Goal: Task Accomplishment & Management: Complete application form

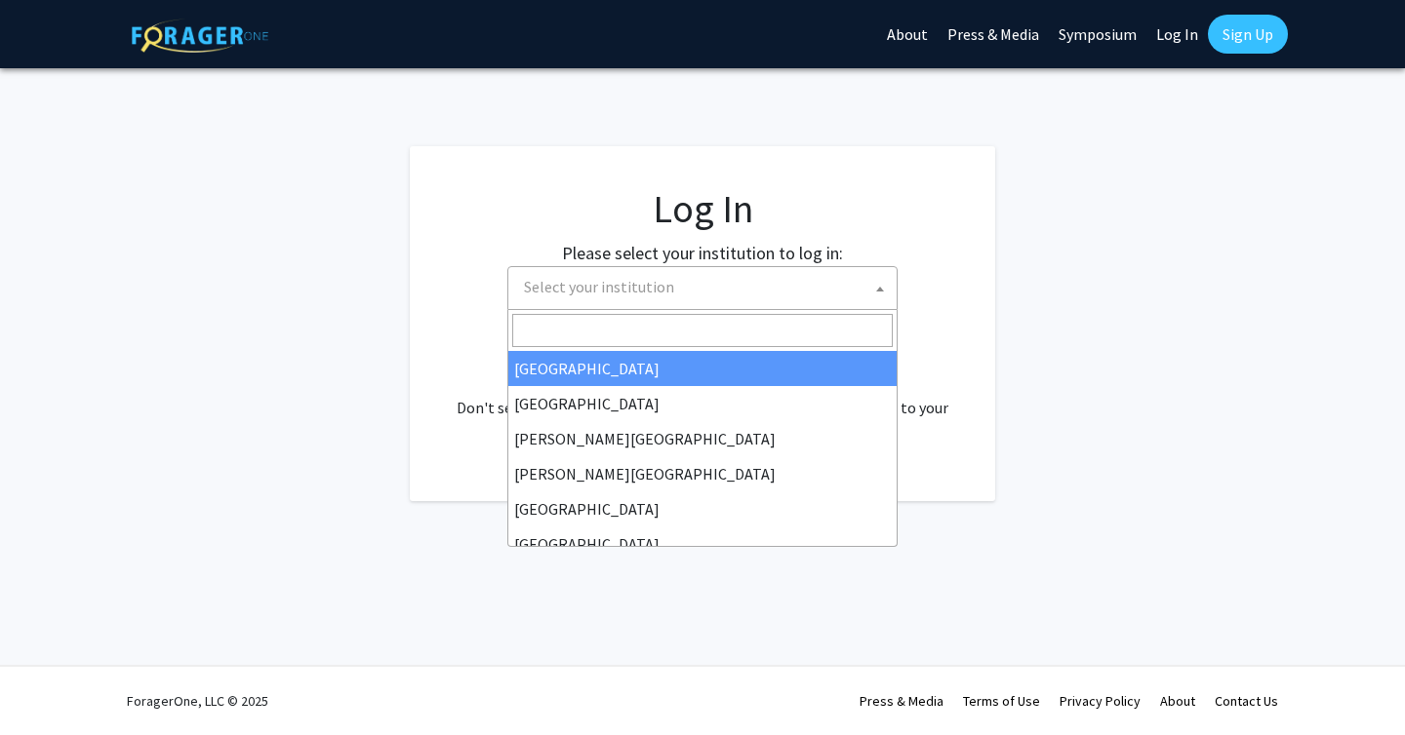
click at [650, 287] on span "Select your institution" at bounding box center [599, 287] width 150 height 20
select select "34"
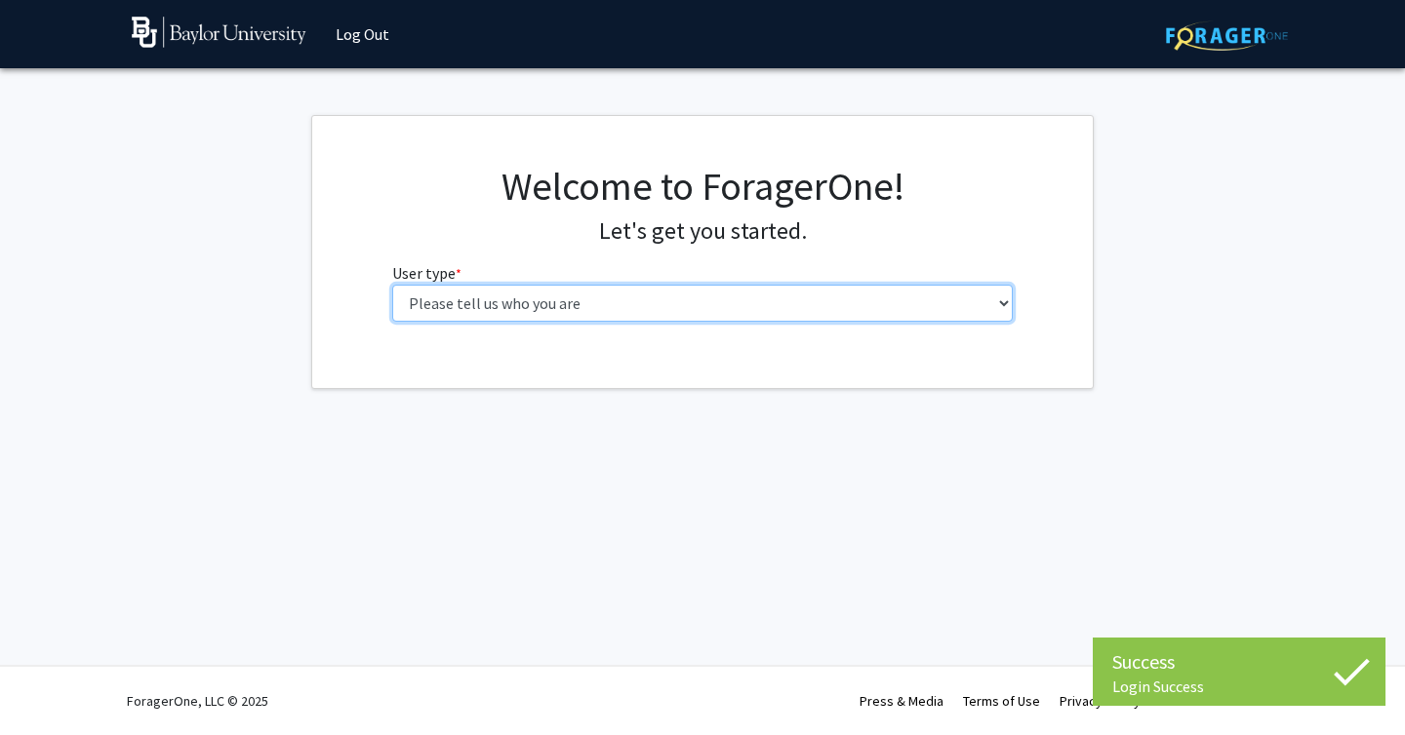
click at [638, 318] on select "Please tell us who you are Undergraduate Student Master's Student Doctoral Cand…" at bounding box center [702, 303] width 621 height 37
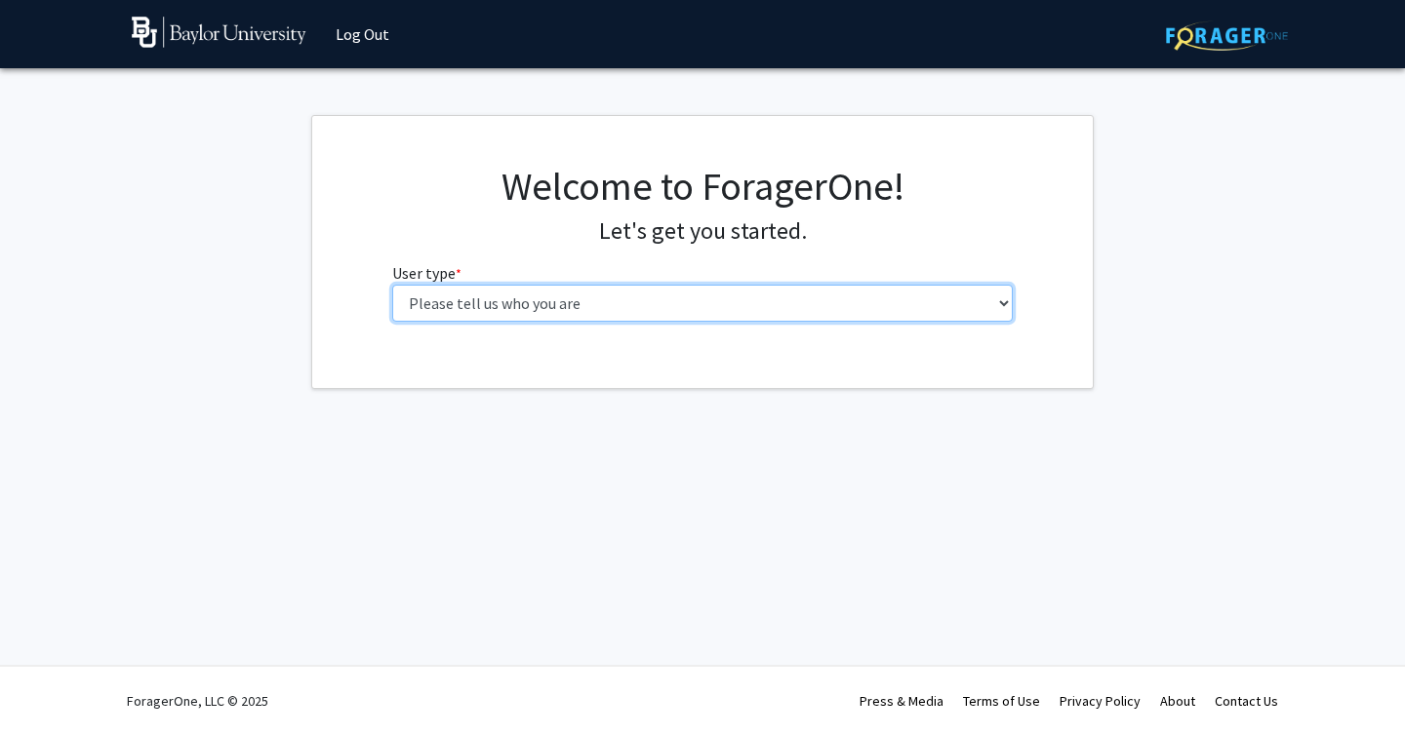
select select "1: undergrad"
click at [392, 285] on select "Please tell us who you are Undergraduate Student Master's Student Doctoral Cand…" at bounding box center [702, 303] width 621 height 37
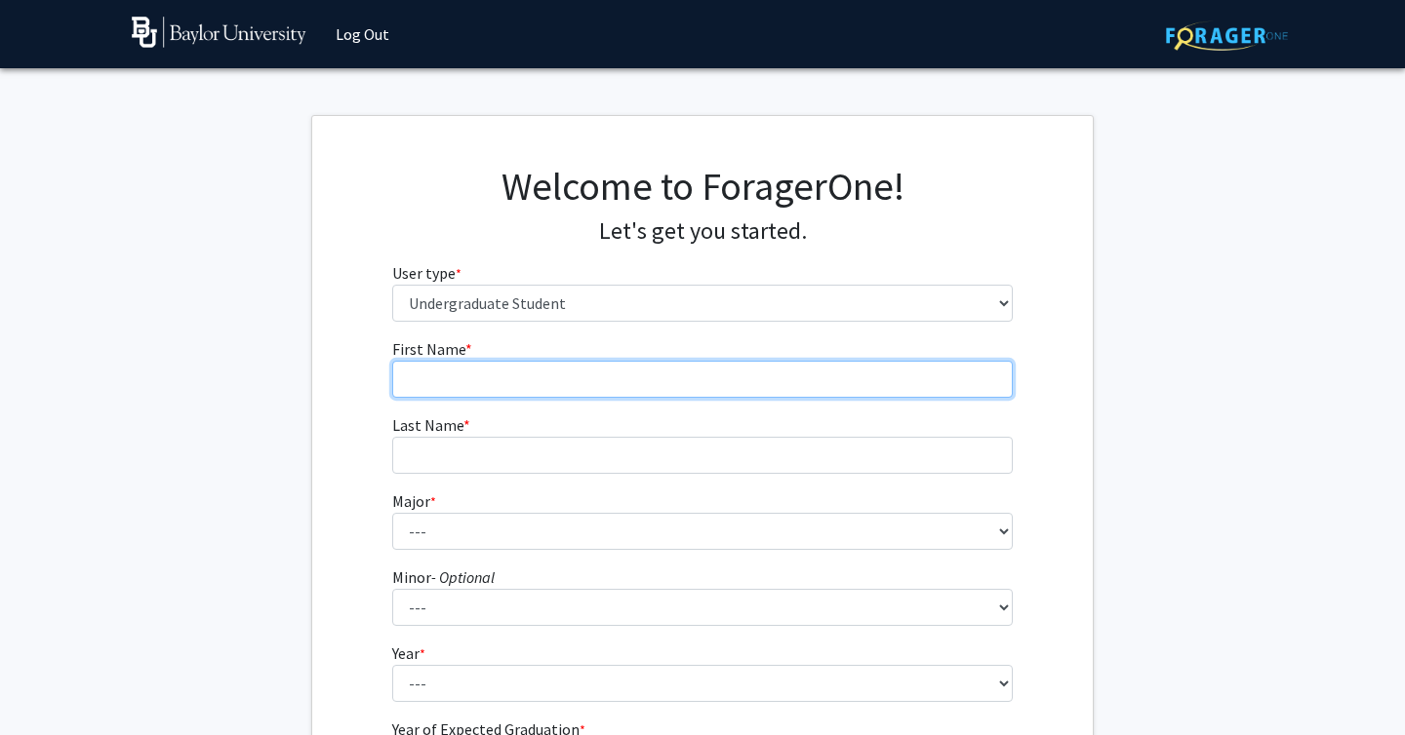
click at [752, 369] on input "First Name * required" at bounding box center [702, 379] width 621 height 37
type input "Shrinand"
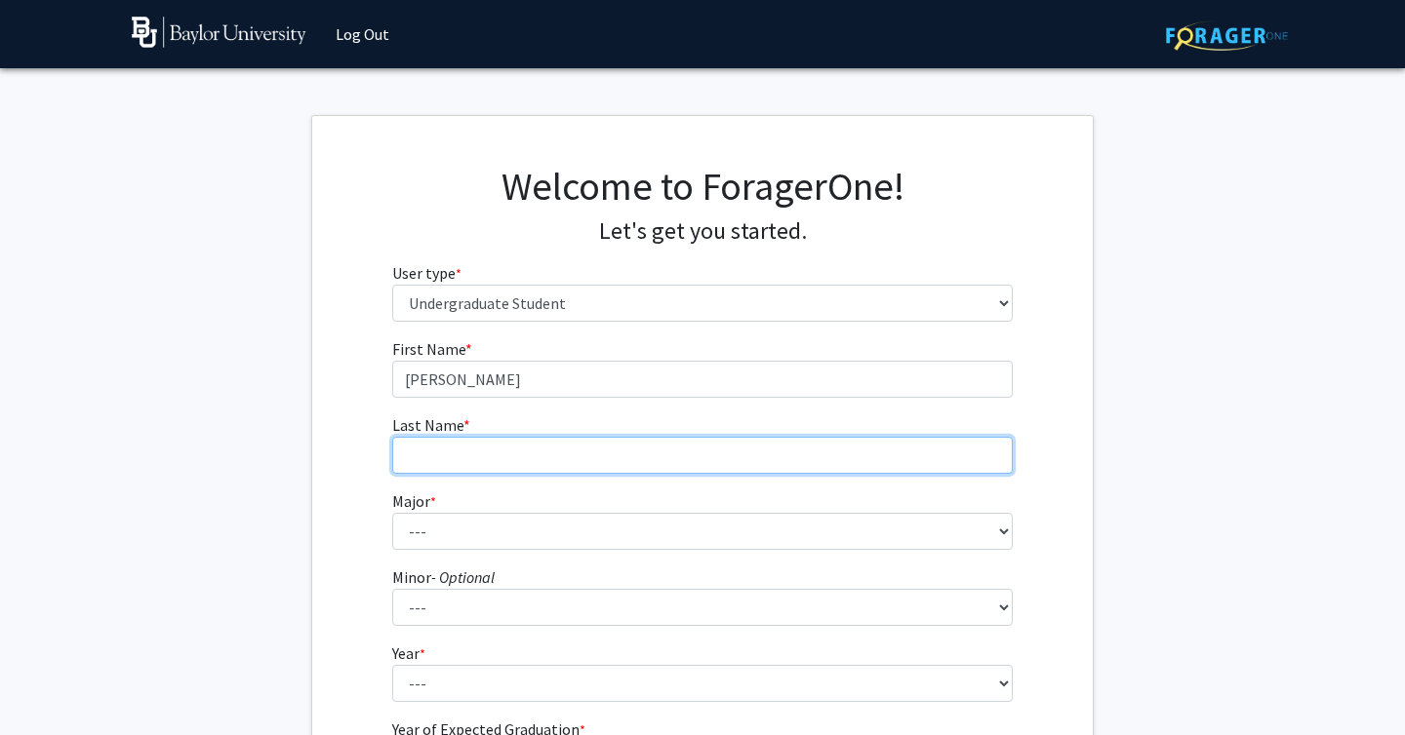
type input "Bangalore"
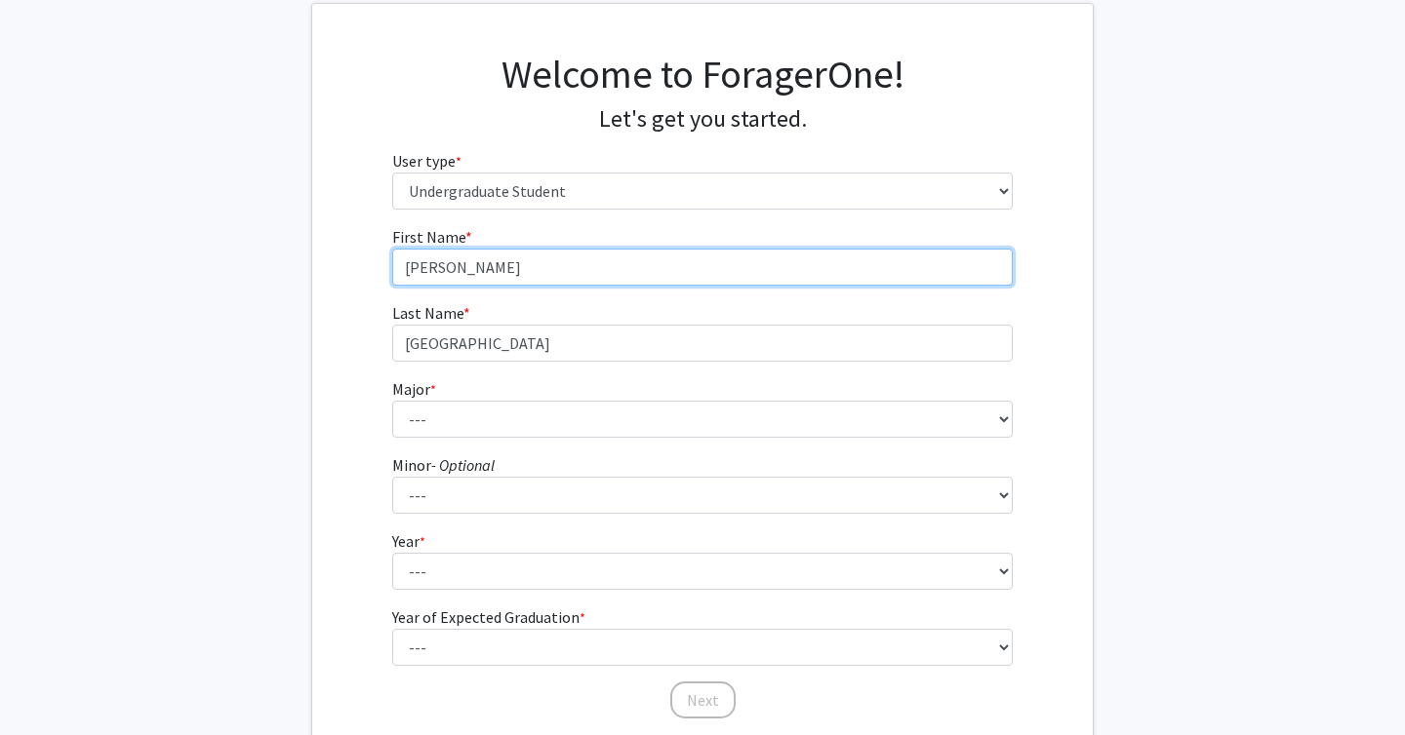
scroll to position [117, 0]
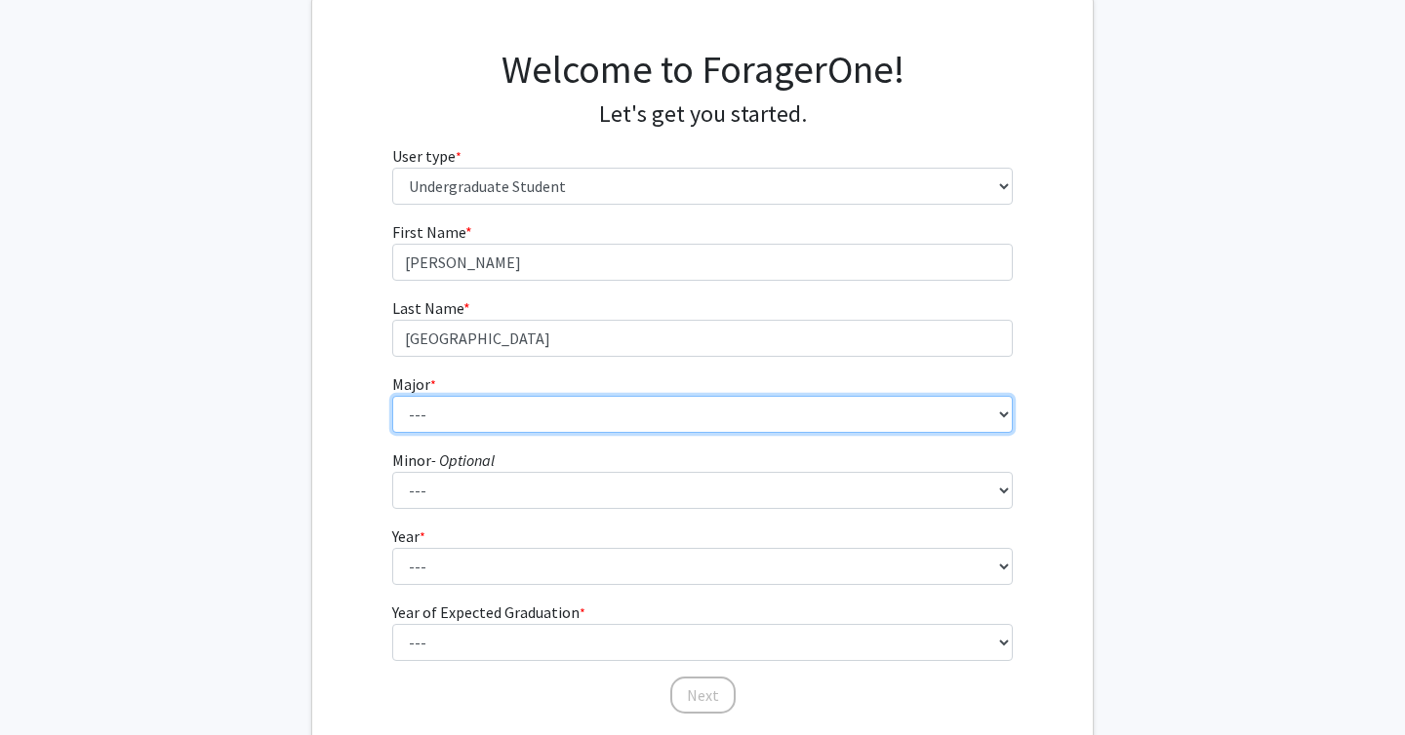
click at [545, 417] on select "--- Accounting American Studies Anthropology Apparel Design & Product Developme…" at bounding box center [702, 414] width 621 height 37
select select "64: 2729"
click at [392, 396] on select "--- Accounting American Studies Anthropology Apparel Design & Product Developme…" at bounding box center [702, 414] width 621 height 37
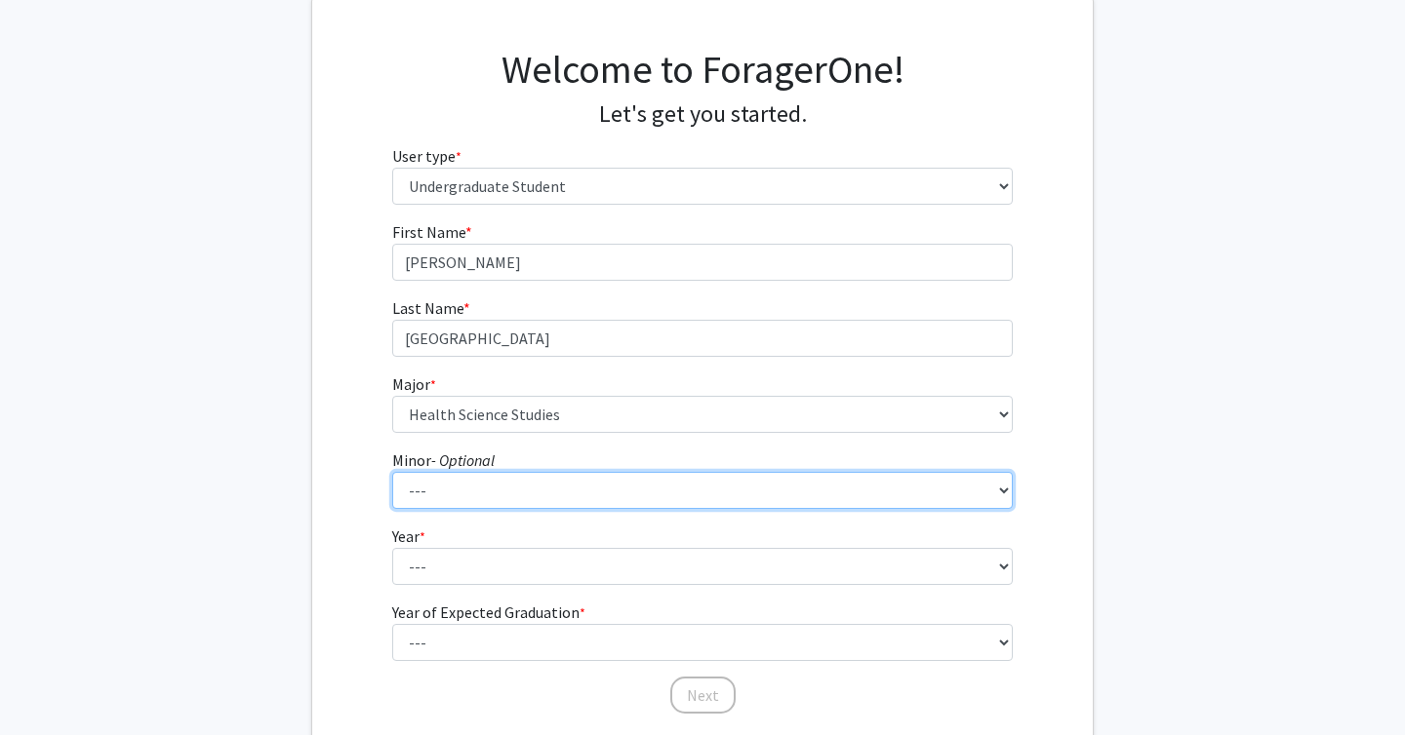
click at [492, 490] on select "--- Advertising American Sign Language American Studies Anthropology Apparel Me…" at bounding box center [702, 490] width 621 height 37
select select "13: 2076"
click at [392, 472] on select "--- Advertising American Sign Language American Studies Anthropology Apparel Me…" at bounding box center [702, 490] width 621 height 37
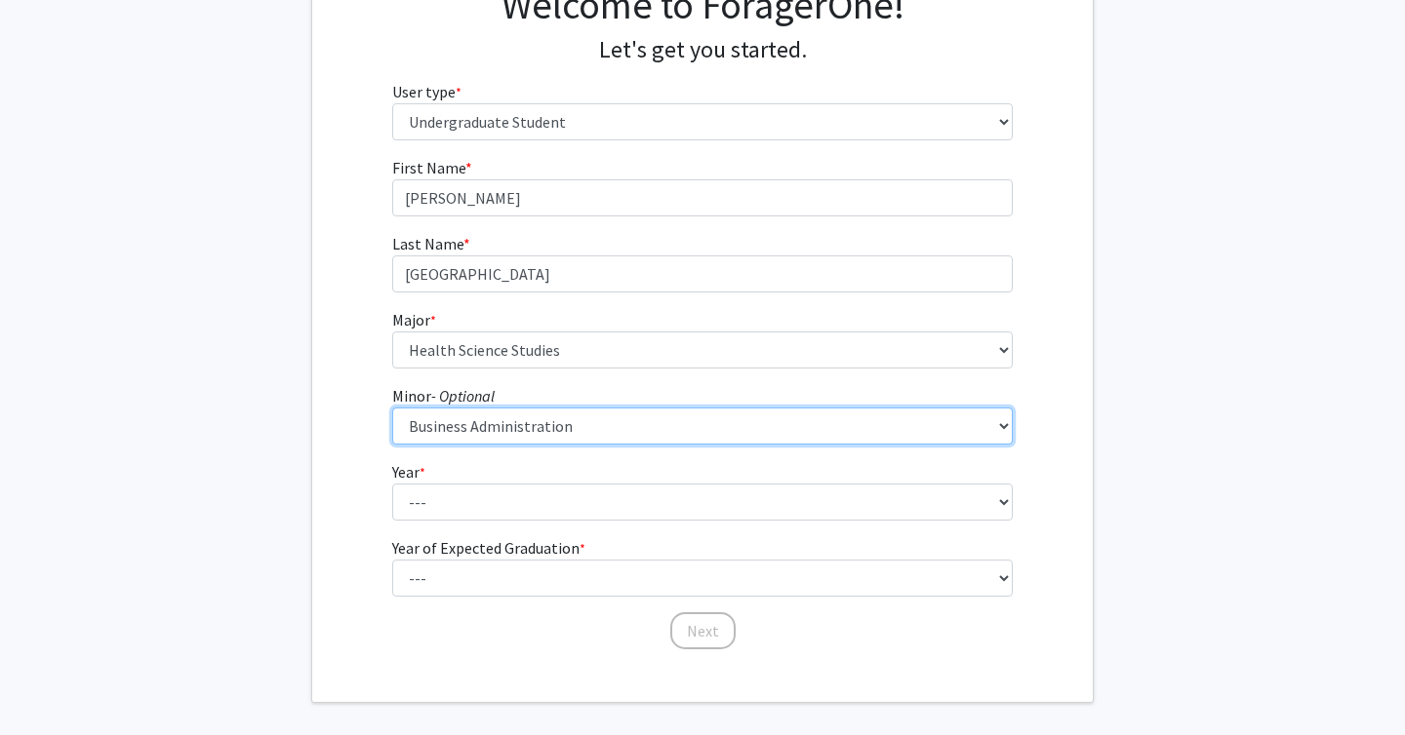
scroll to position [262, 0]
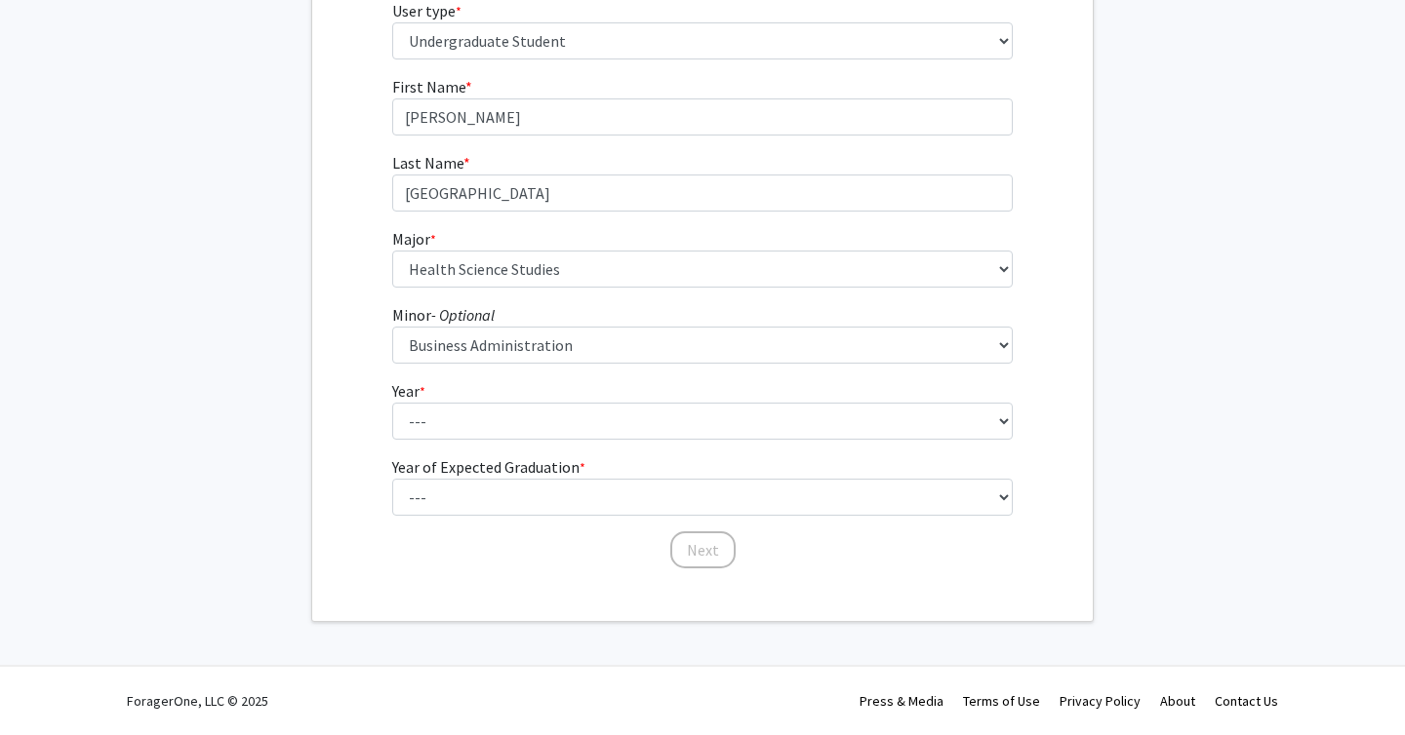
click at [605, 441] on form "First Name * required Shrinand Last Name * required Bangalore Major * required …" at bounding box center [702, 313] width 621 height 476
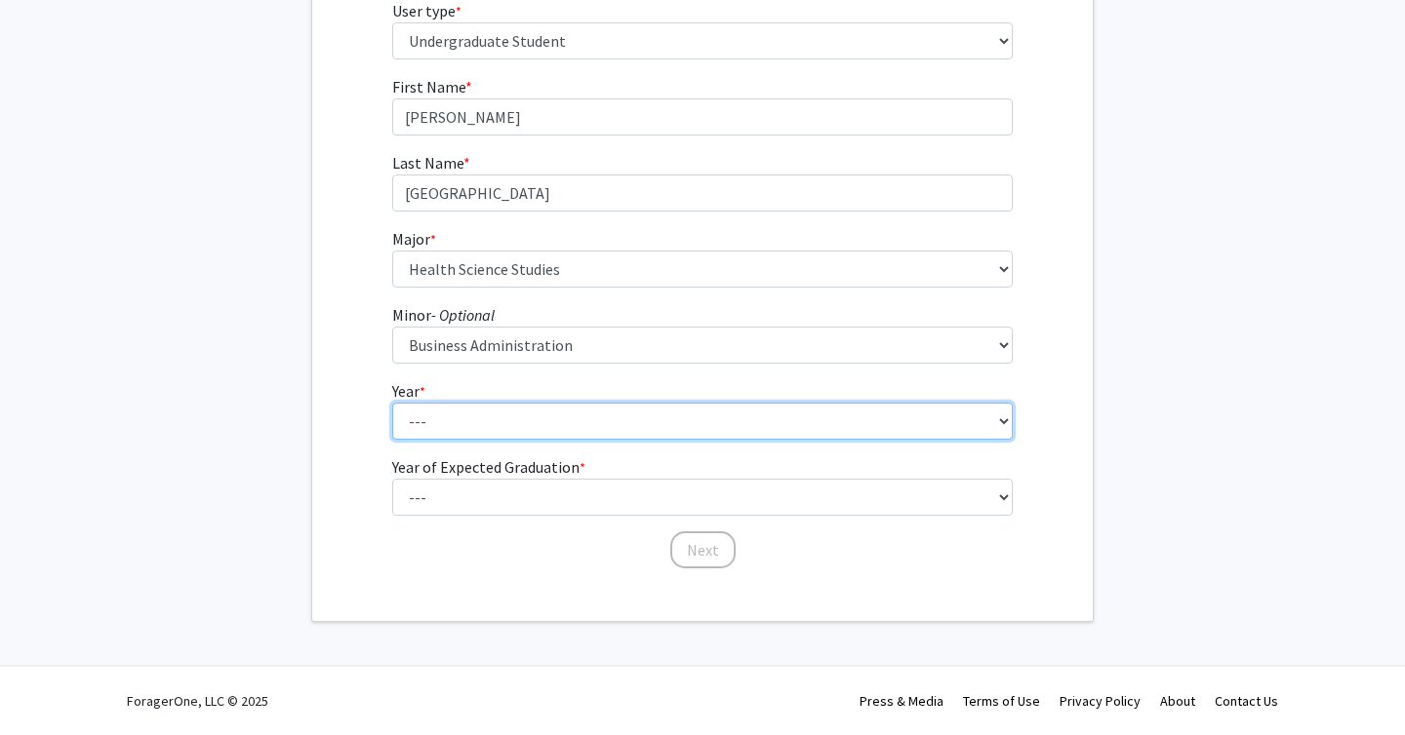
click at [604, 435] on select "--- First-year Sophomore Junior Senior Postbaccalaureate Certificate" at bounding box center [702, 421] width 621 height 37
select select "2: sophomore"
click at [392, 403] on select "--- First-year Sophomore Junior Senior Postbaccalaureate Certificate" at bounding box center [702, 421] width 621 height 37
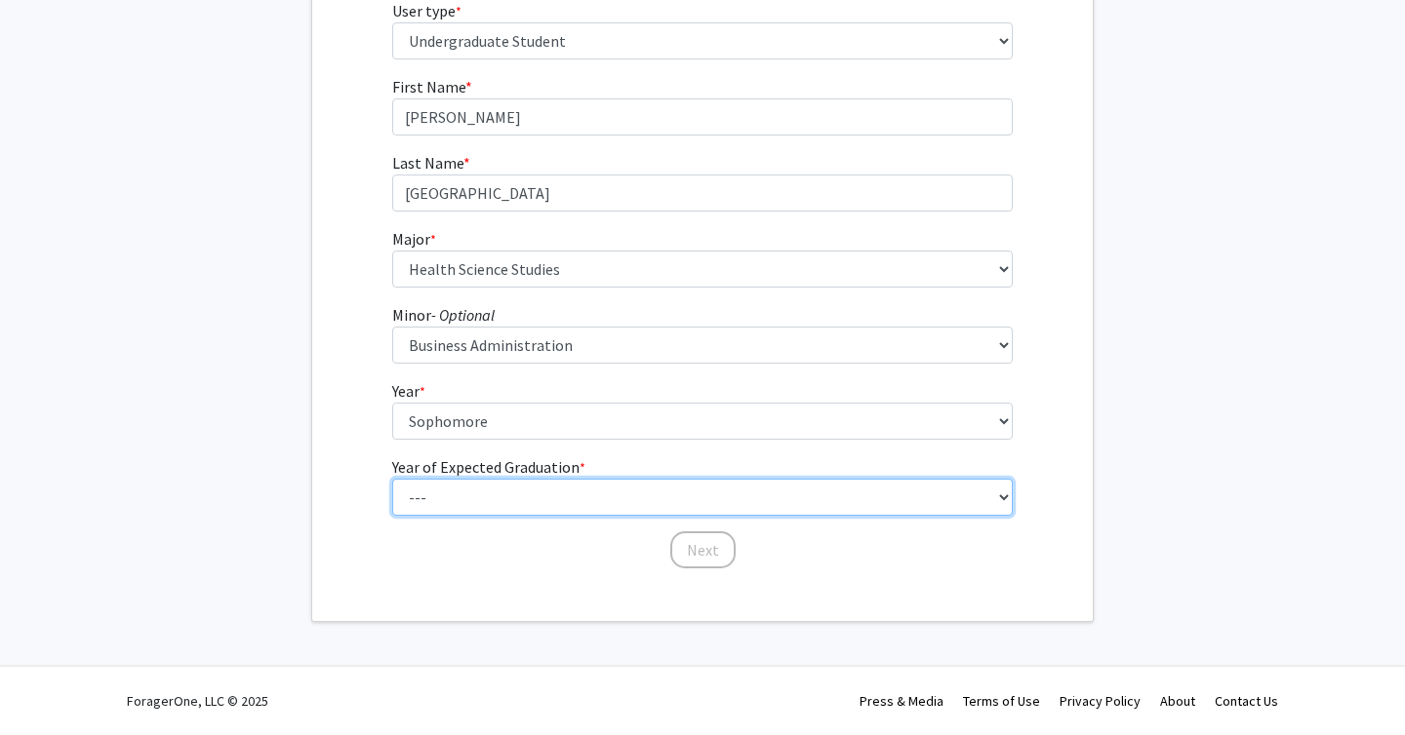
click at [583, 495] on select "--- 2025 2026 2027 2028 2029 2030 2031 2032 2033 2034" at bounding box center [702, 497] width 621 height 37
select select "4: 2028"
click at [392, 479] on select "--- 2025 2026 2027 2028 2029 2030 2031 2032 2033 2034" at bounding box center [702, 497] width 621 height 37
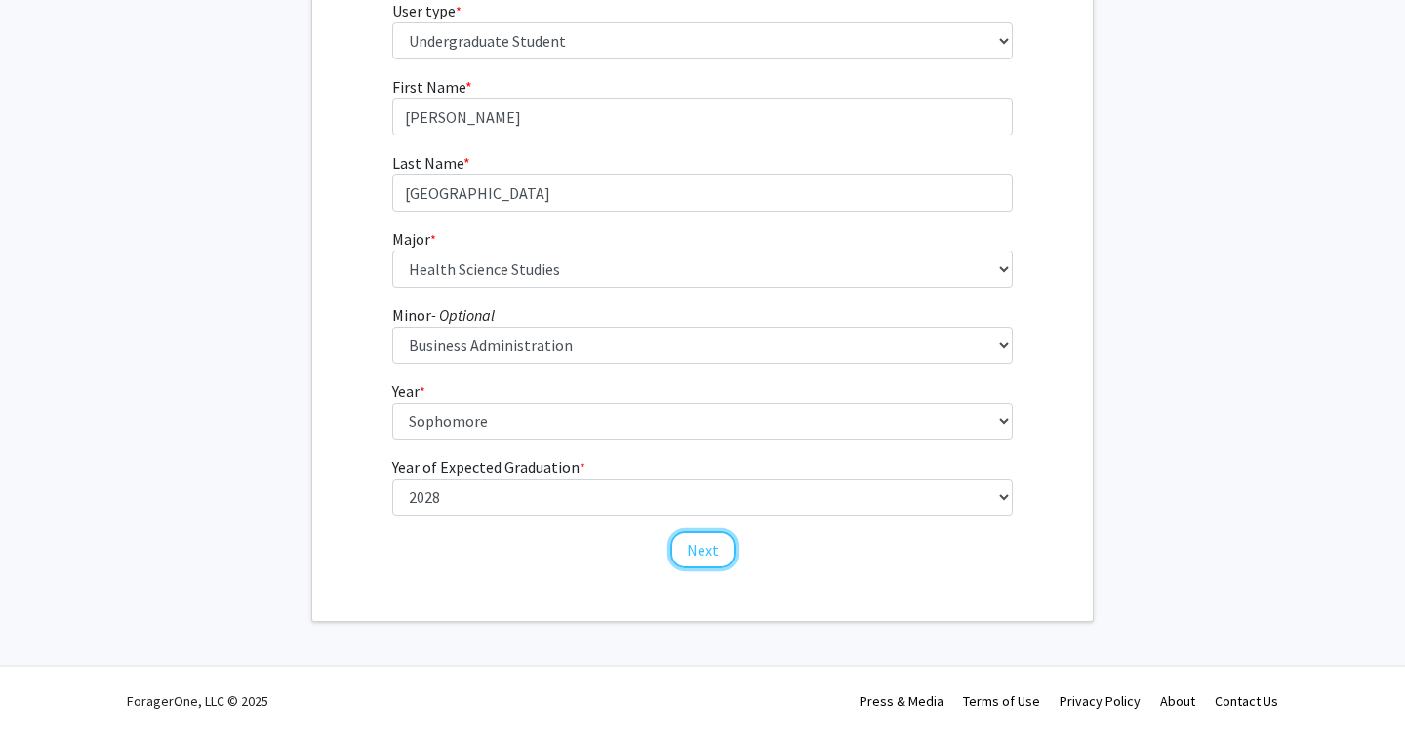
click at [680, 546] on button "Next" at bounding box center [702, 550] width 65 height 37
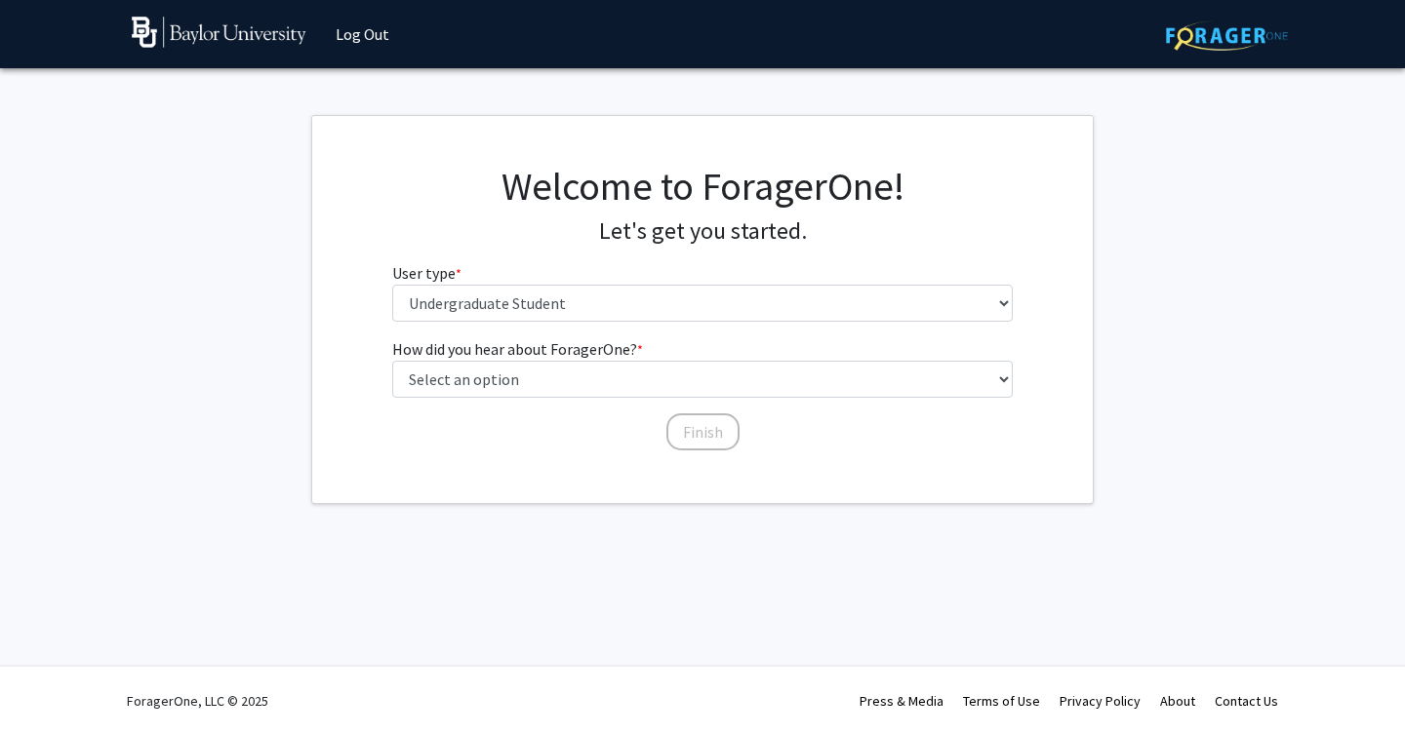
scroll to position [0, 0]
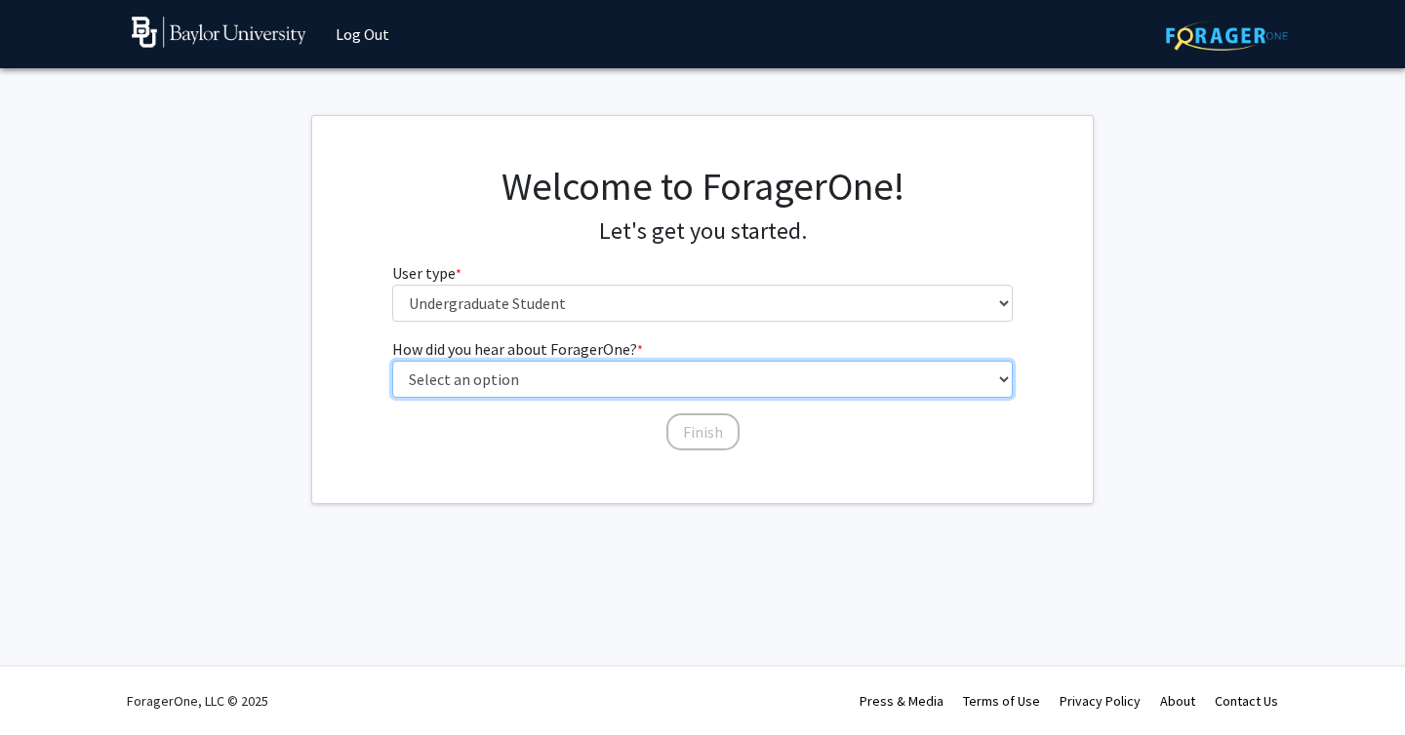
click at [607, 374] on select "Select an option Peer/student recommendation Faculty/staff recommendation Unive…" at bounding box center [702, 379] width 621 height 37
select select "2: faculty_recommendation"
click at [392, 361] on select "Select an option Peer/student recommendation Faculty/staff recommendation Unive…" at bounding box center [702, 379] width 621 height 37
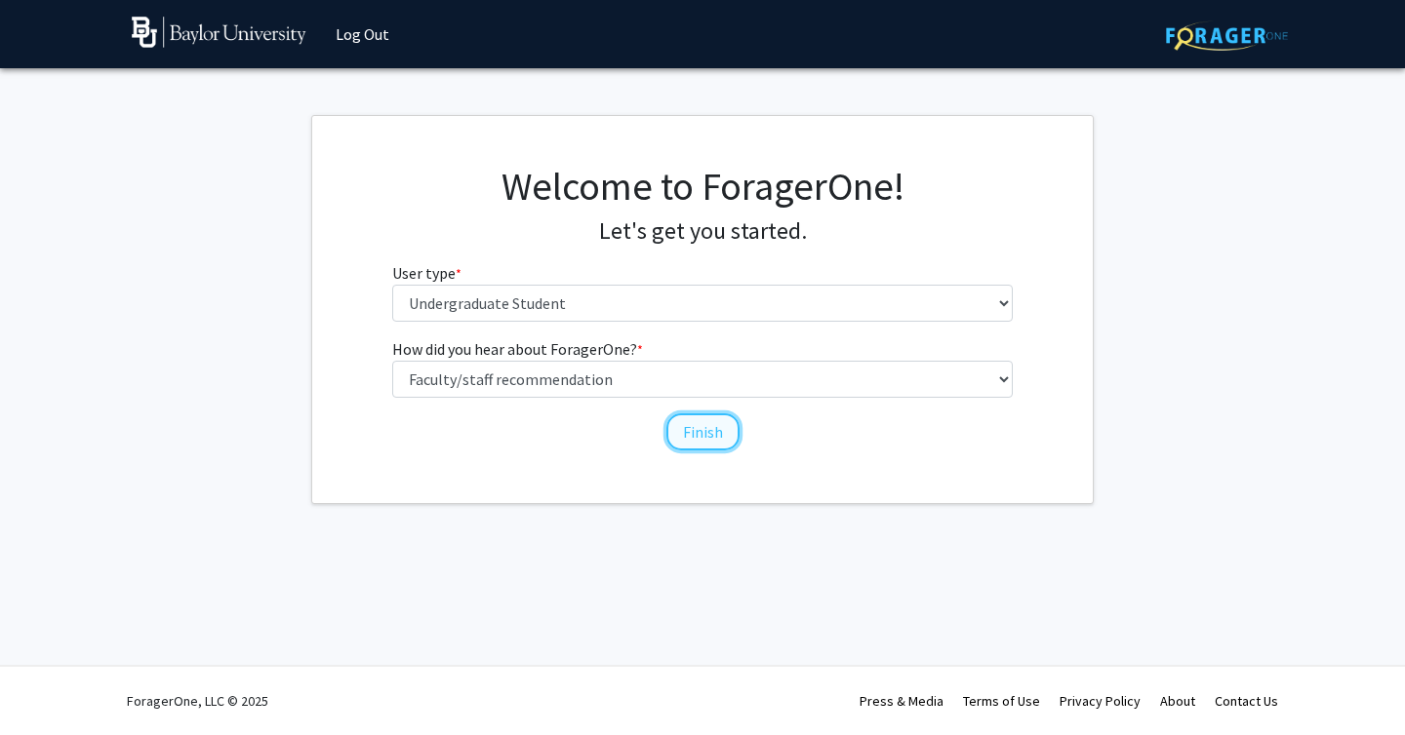
click at [710, 432] on button "Finish" at bounding box center [702, 432] width 73 height 37
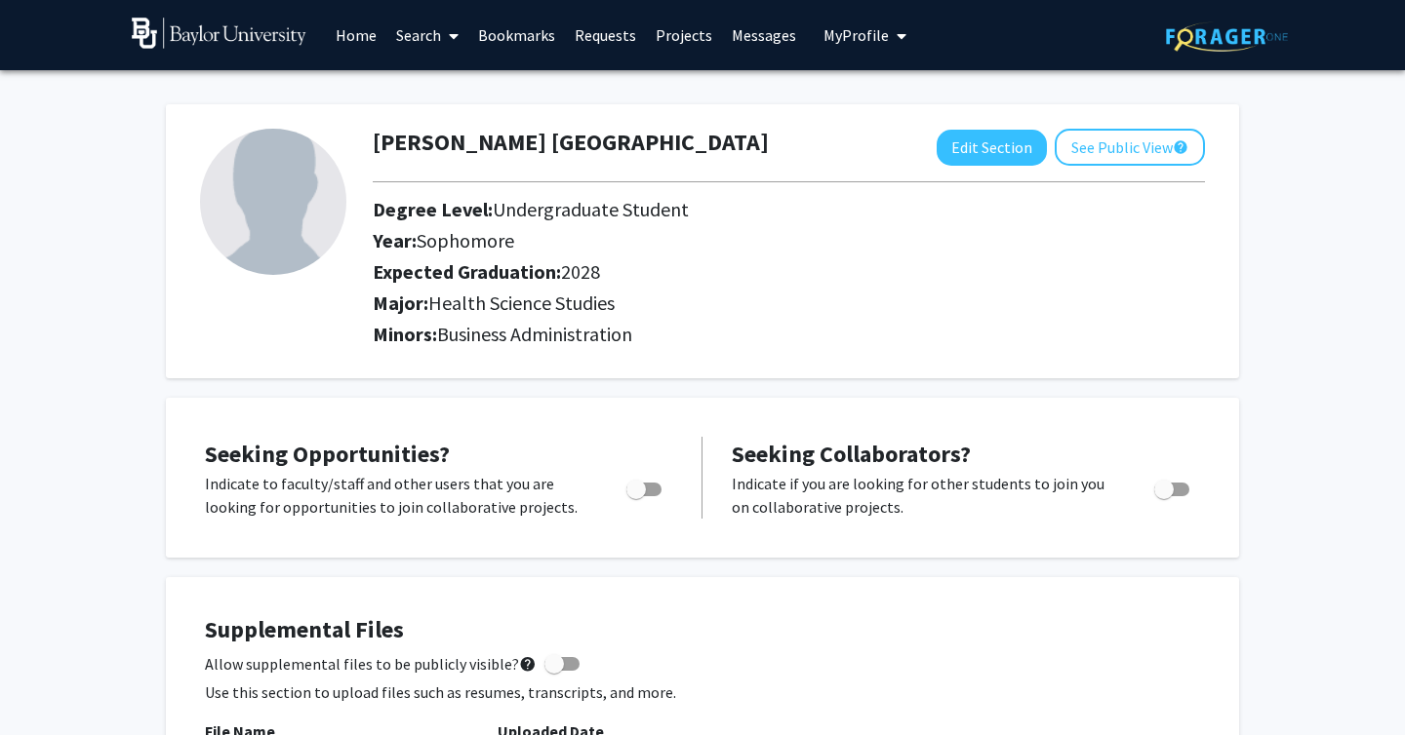
click at [430, 32] on link "Search" at bounding box center [427, 35] width 82 height 68
click at [768, 263] on h2 "Expected Graduation: 2028" at bounding box center [744, 271] width 743 height 23
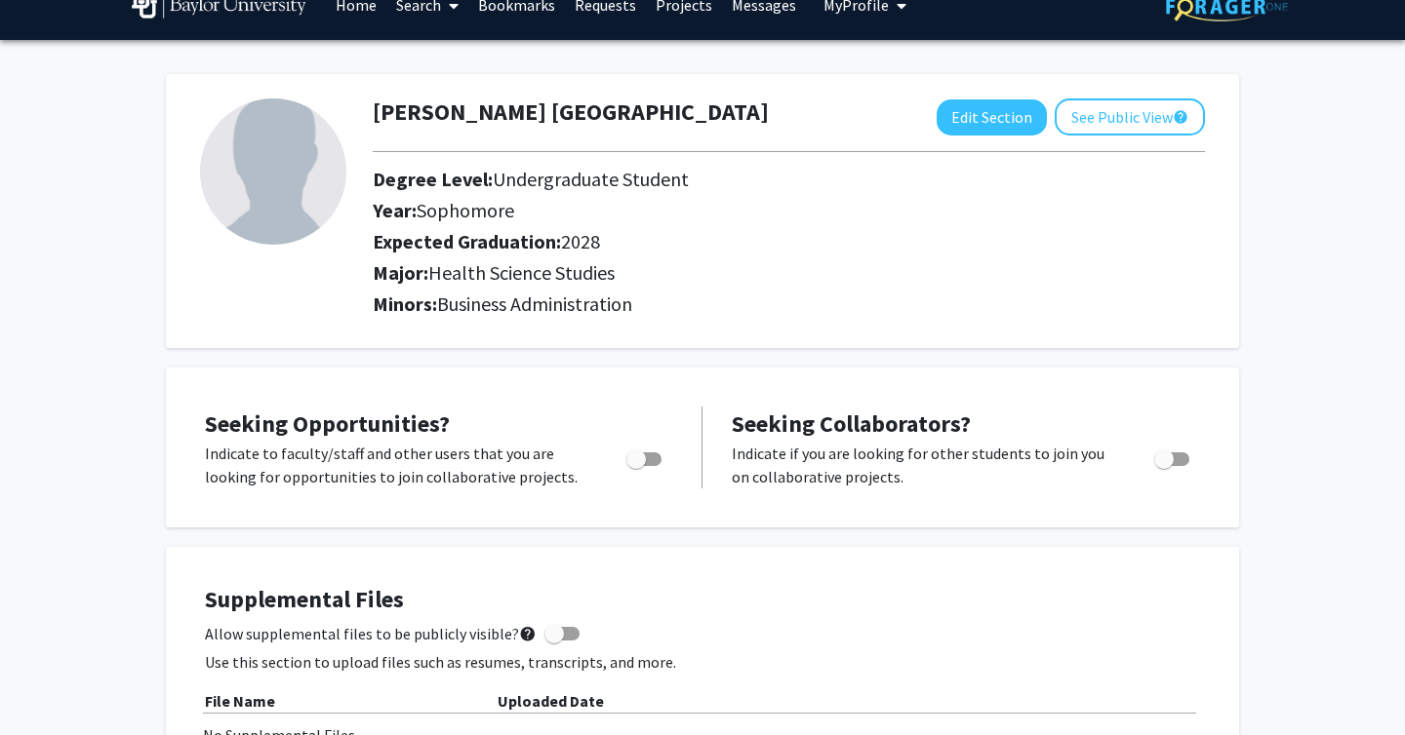
scroll to position [5, 0]
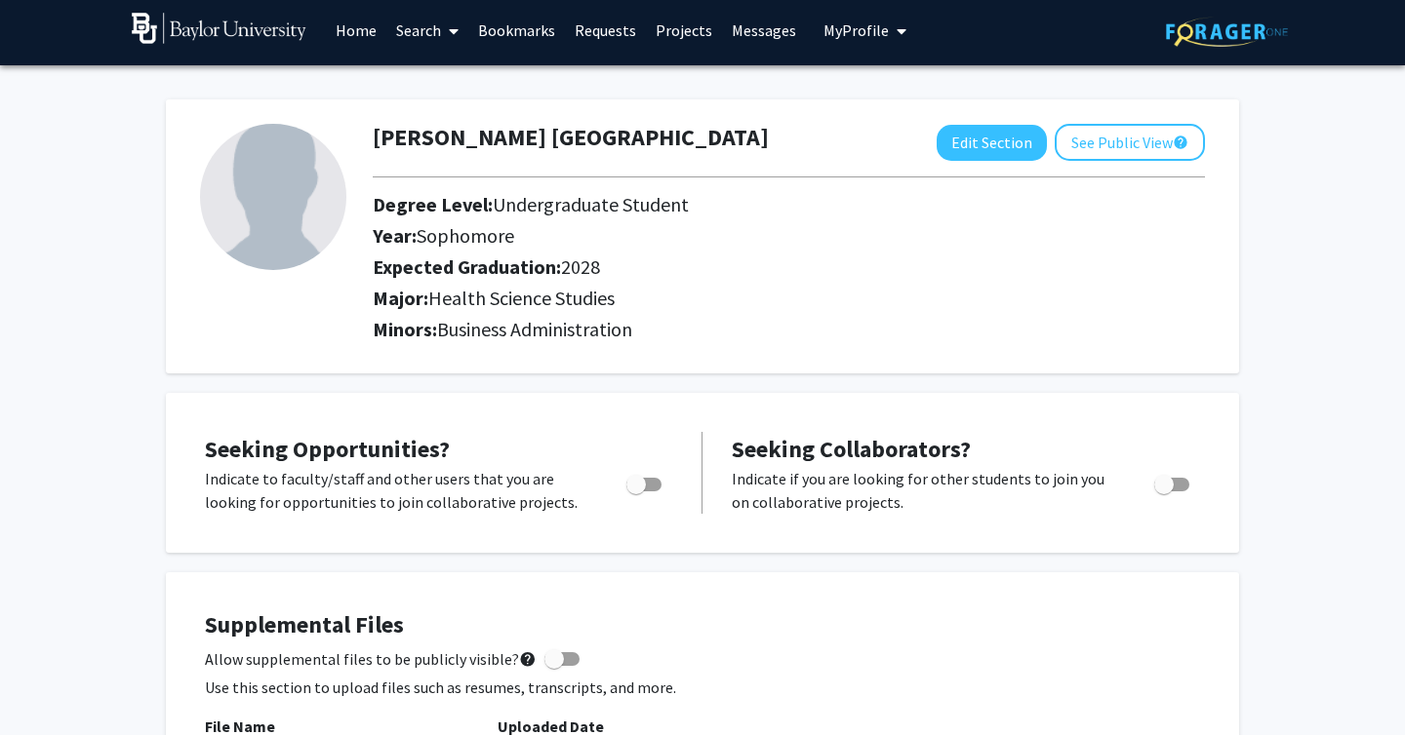
click at [269, 194] on img at bounding box center [273, 197] width 146 height 146
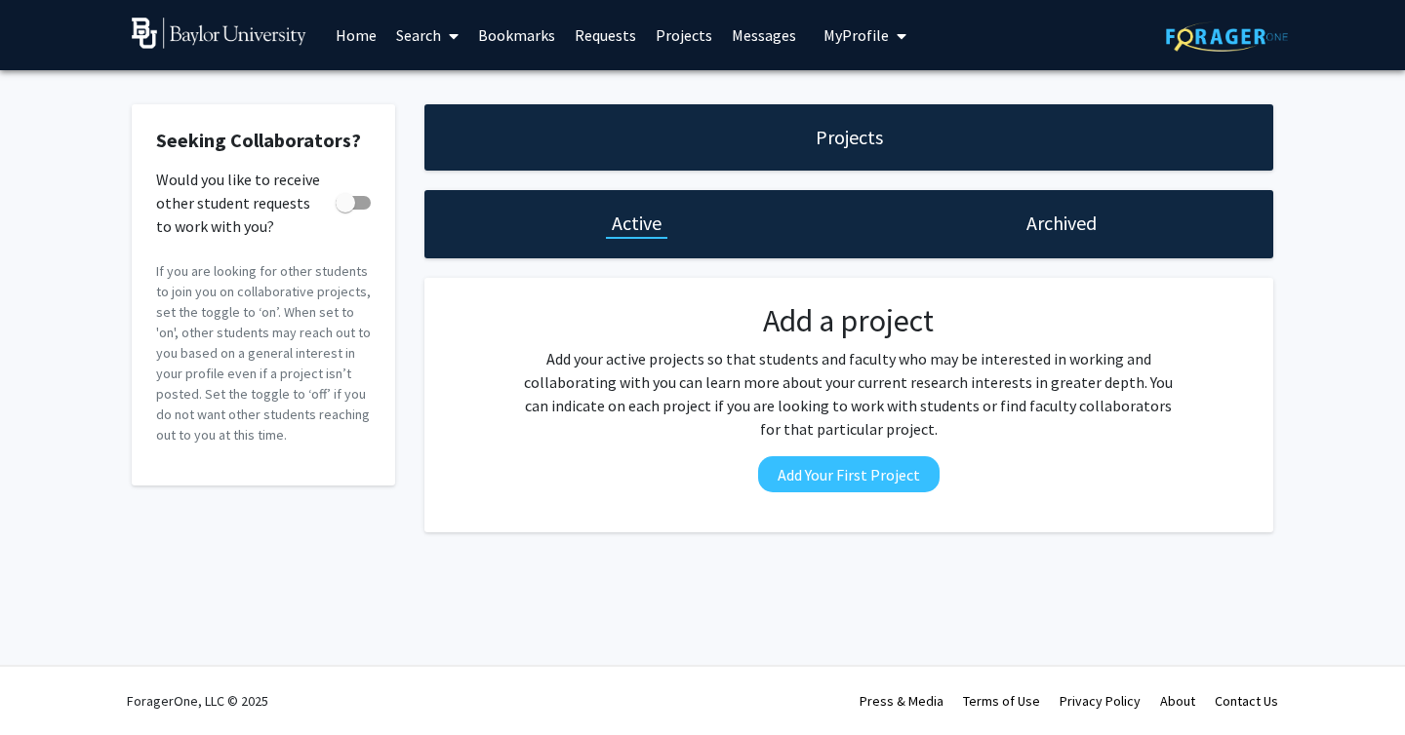
click at [430, 42] on link "Search" at bounding box center [427, 35] width 82 height 68
click at [444, 83] on span "Faculty/Staff" at bounding box center [457, 89] width 143 height 39
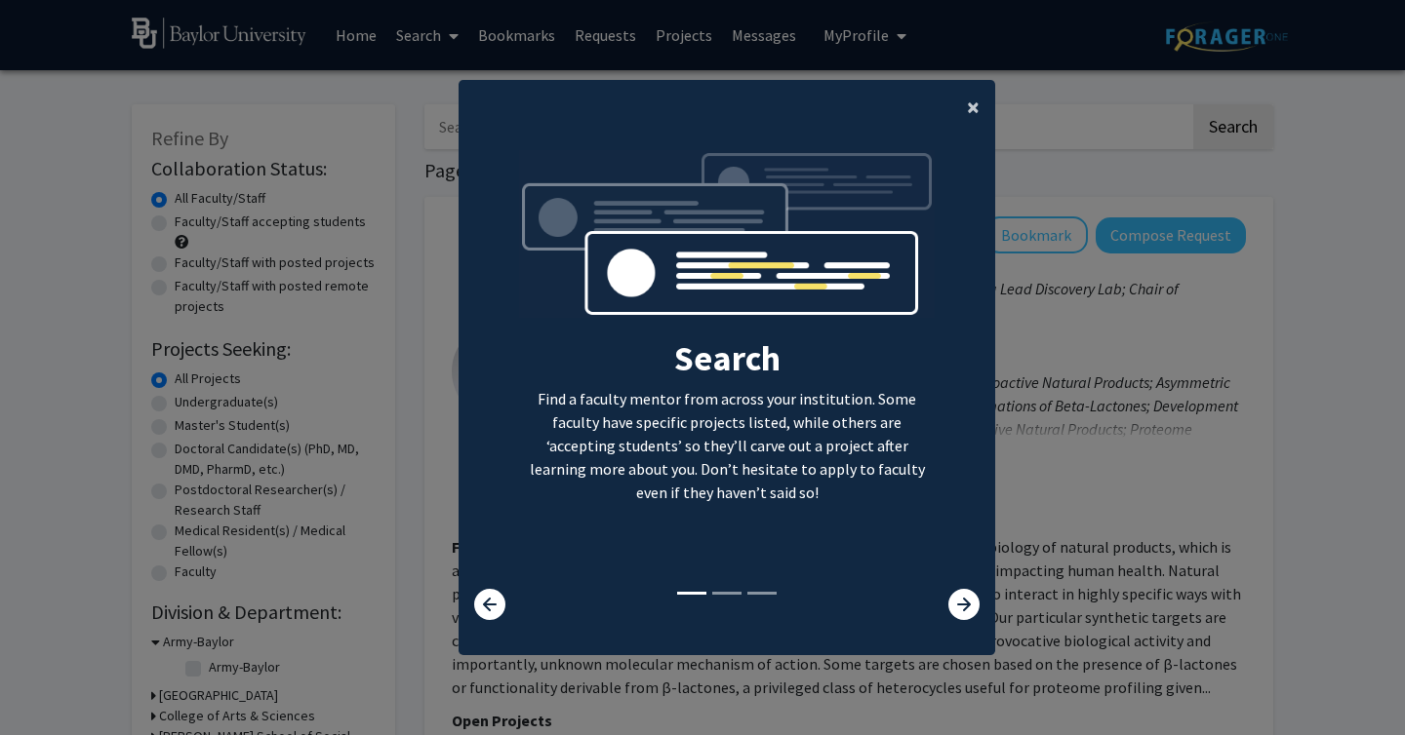
click at [977, 103] on span "×" at bounding box center [973, 107] width 13 height 30
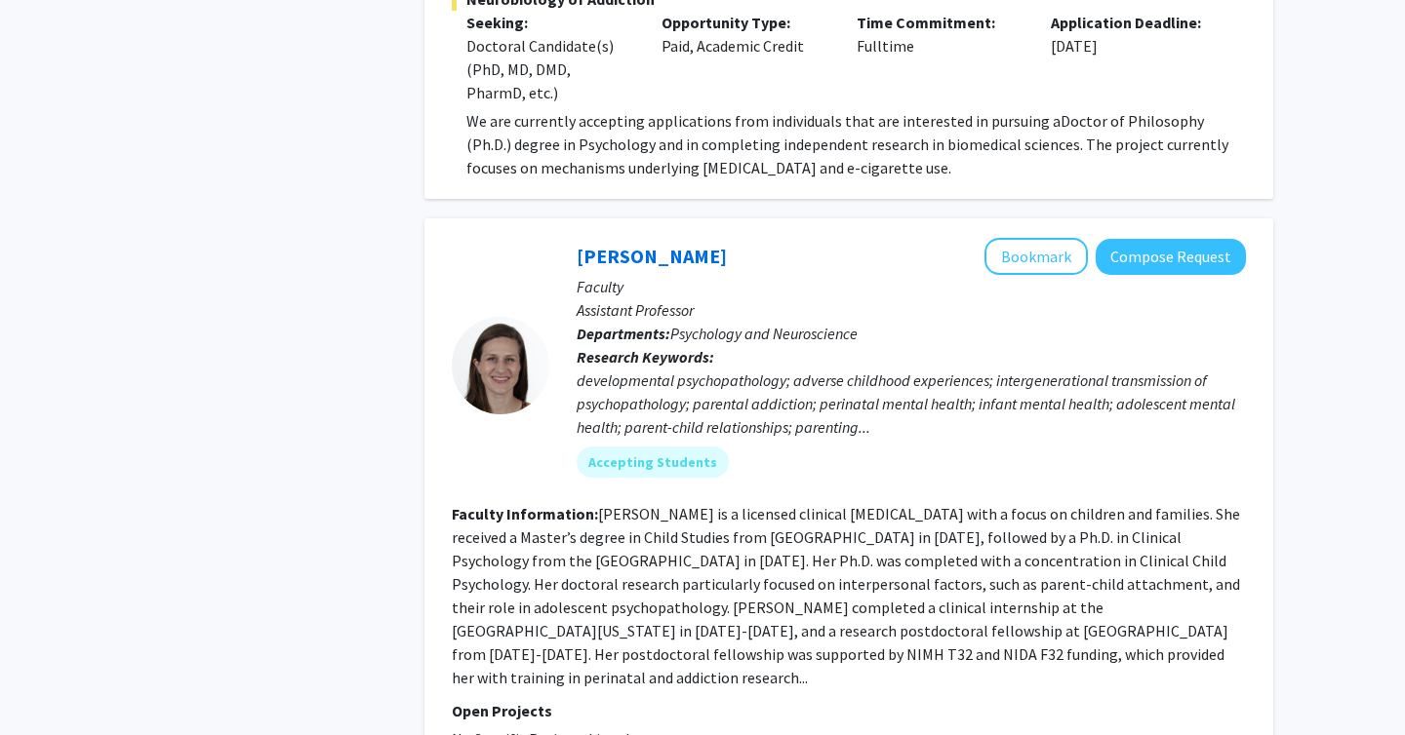
scroll to position [2179, 0]
